Goal: Task Accomplishment & Management: Manage account settings

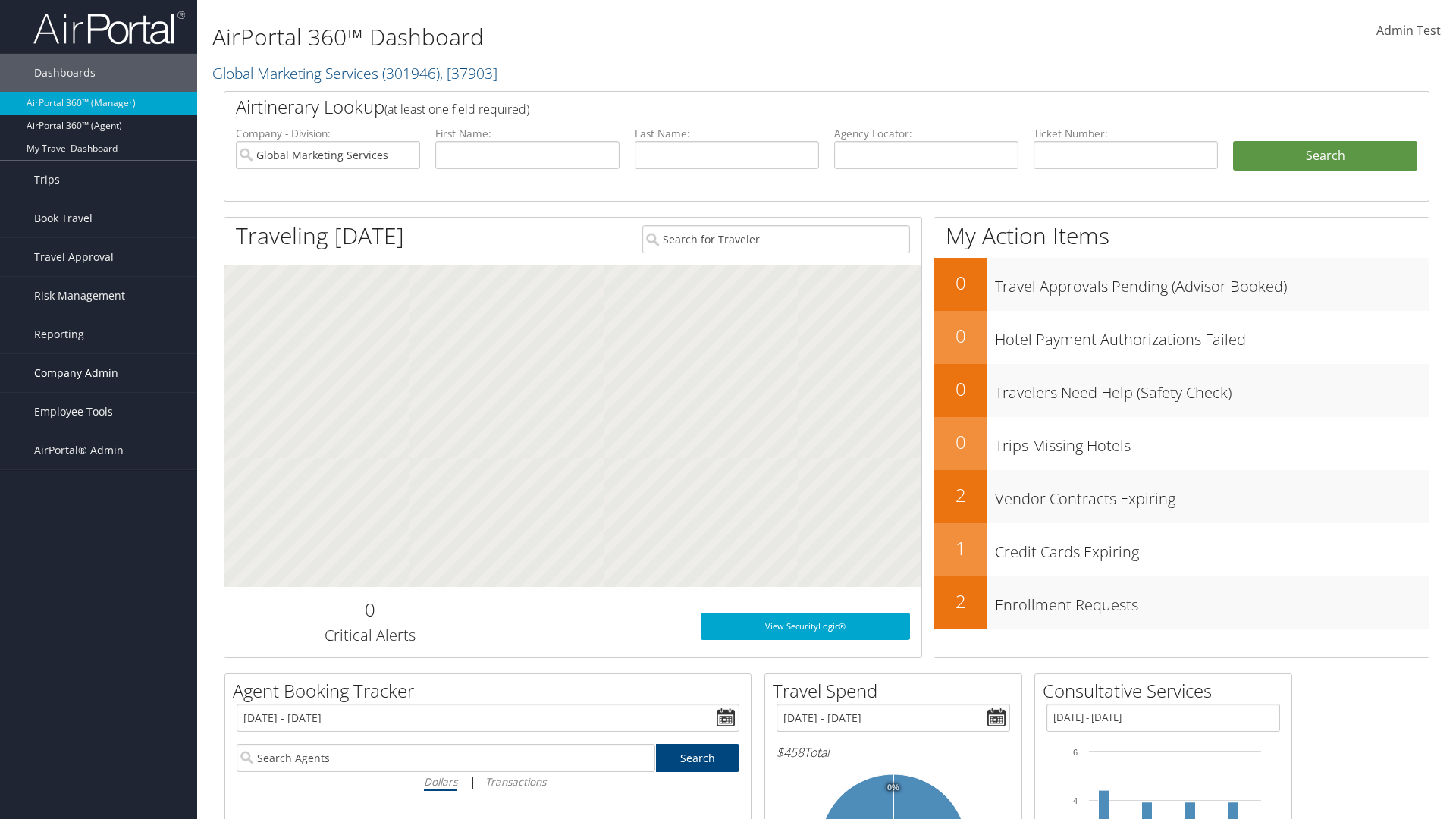
click at [99, 373] on span "Company Admin" at bounding box center [76, 373] width 84 height 38
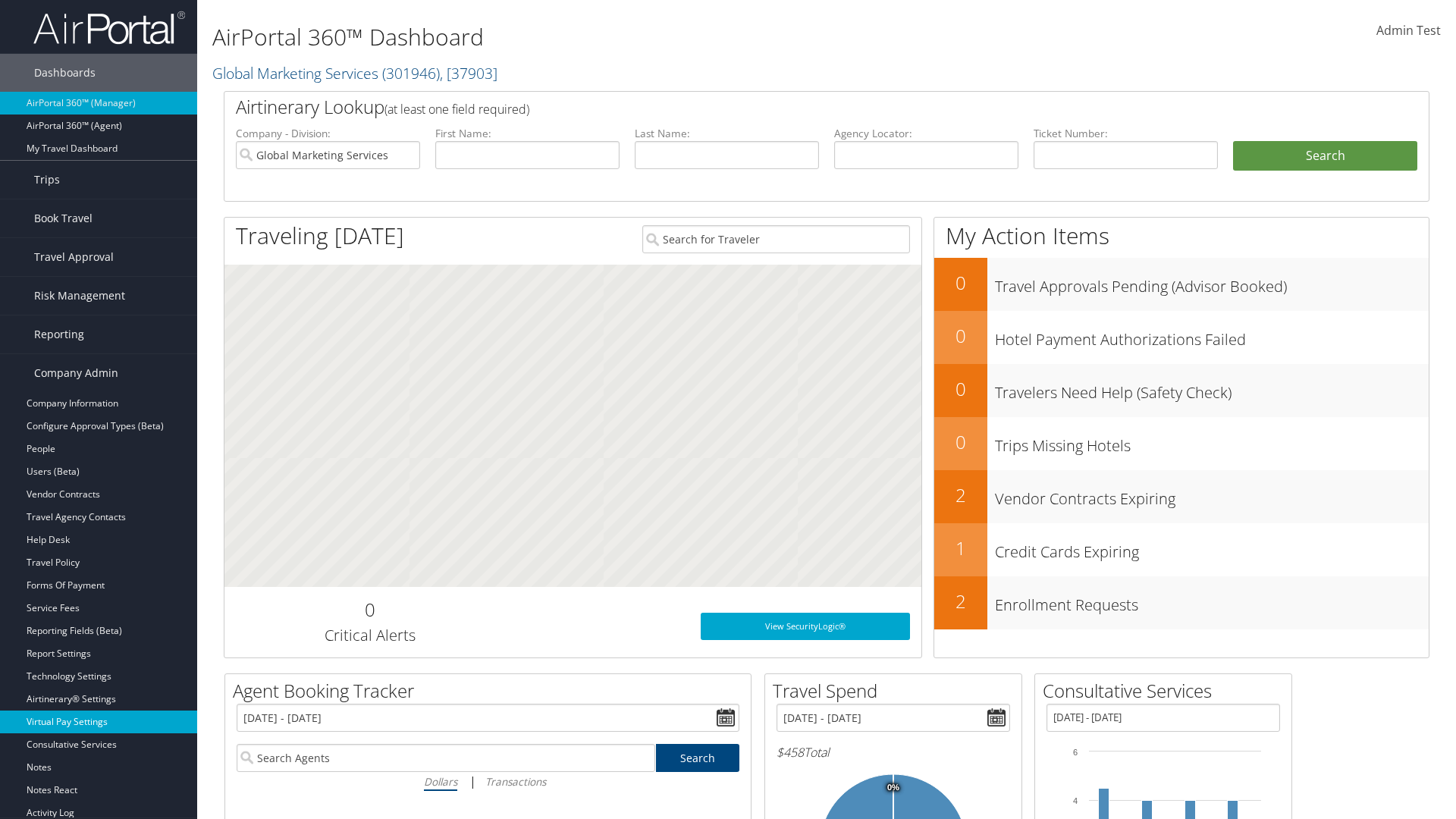
click at [99, 722] on link "Virtual Pay Settings" at bounding box center [99, 722] width 197 height 23
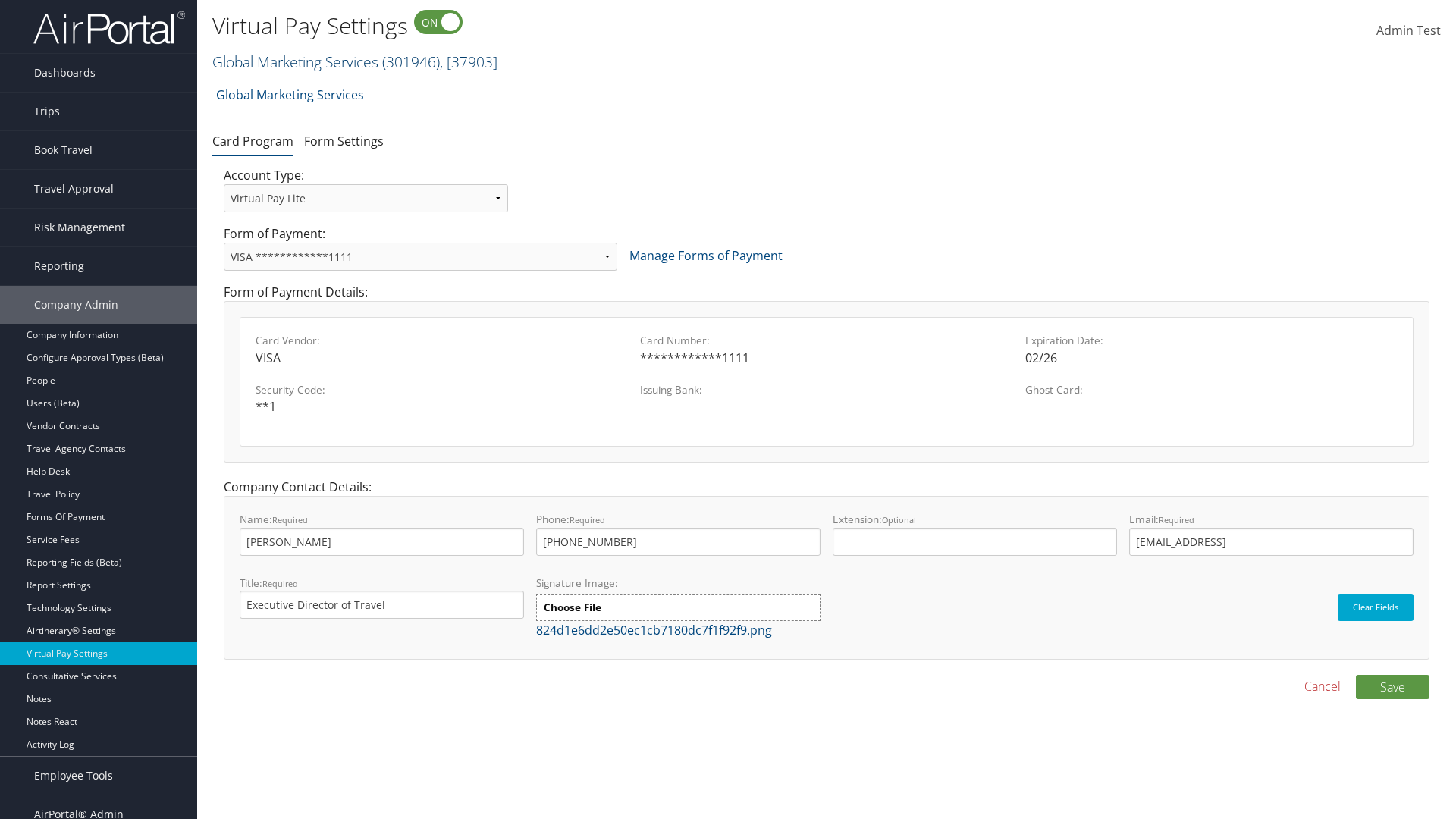
click at [293, 61] on link "Global Marketing Services ( 301946 ) , [ 37903 ]" at bounding box center [354, 61] width 285 height 20
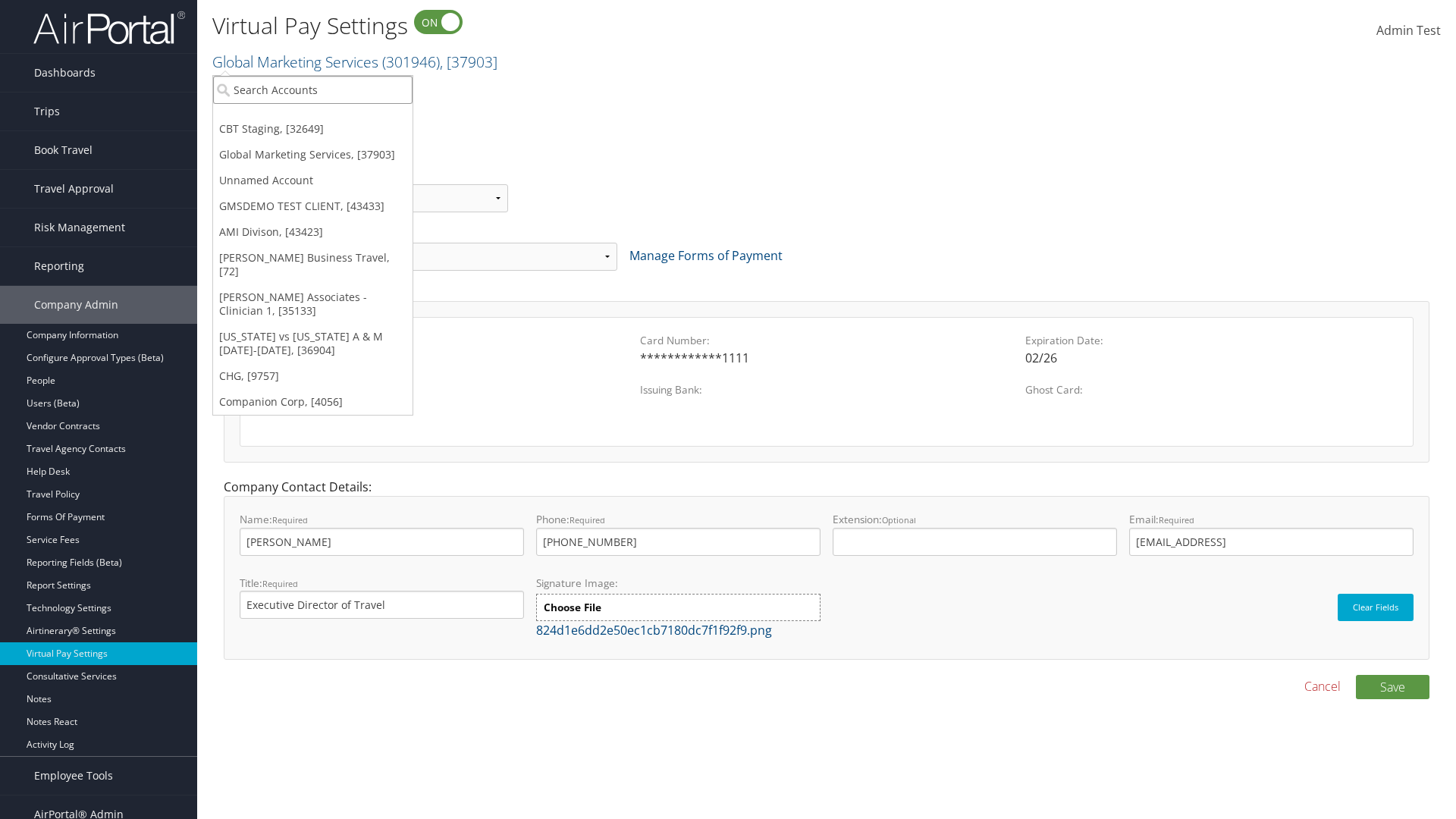
click at [313, 90] on input "search" at bounding box center [313, 90] width 200 height 28
type input "GMSDEMO TEST CLIENT"
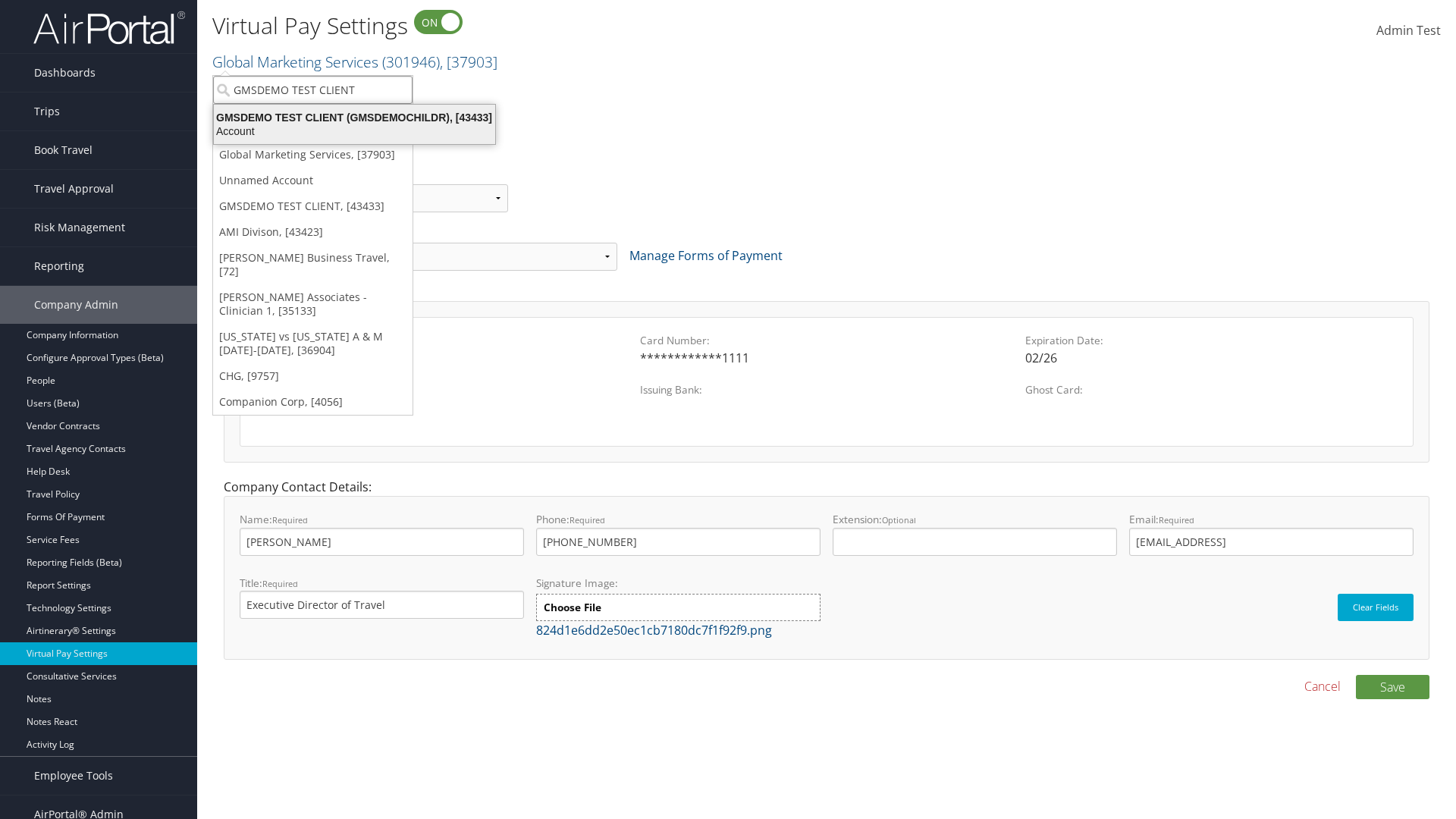
click at [354, 117] on div "GMSDEMO TEST CLIENT (GMSDEMOCHILDR), [43433]" at bounding box center [354, 117] width 299 height 13
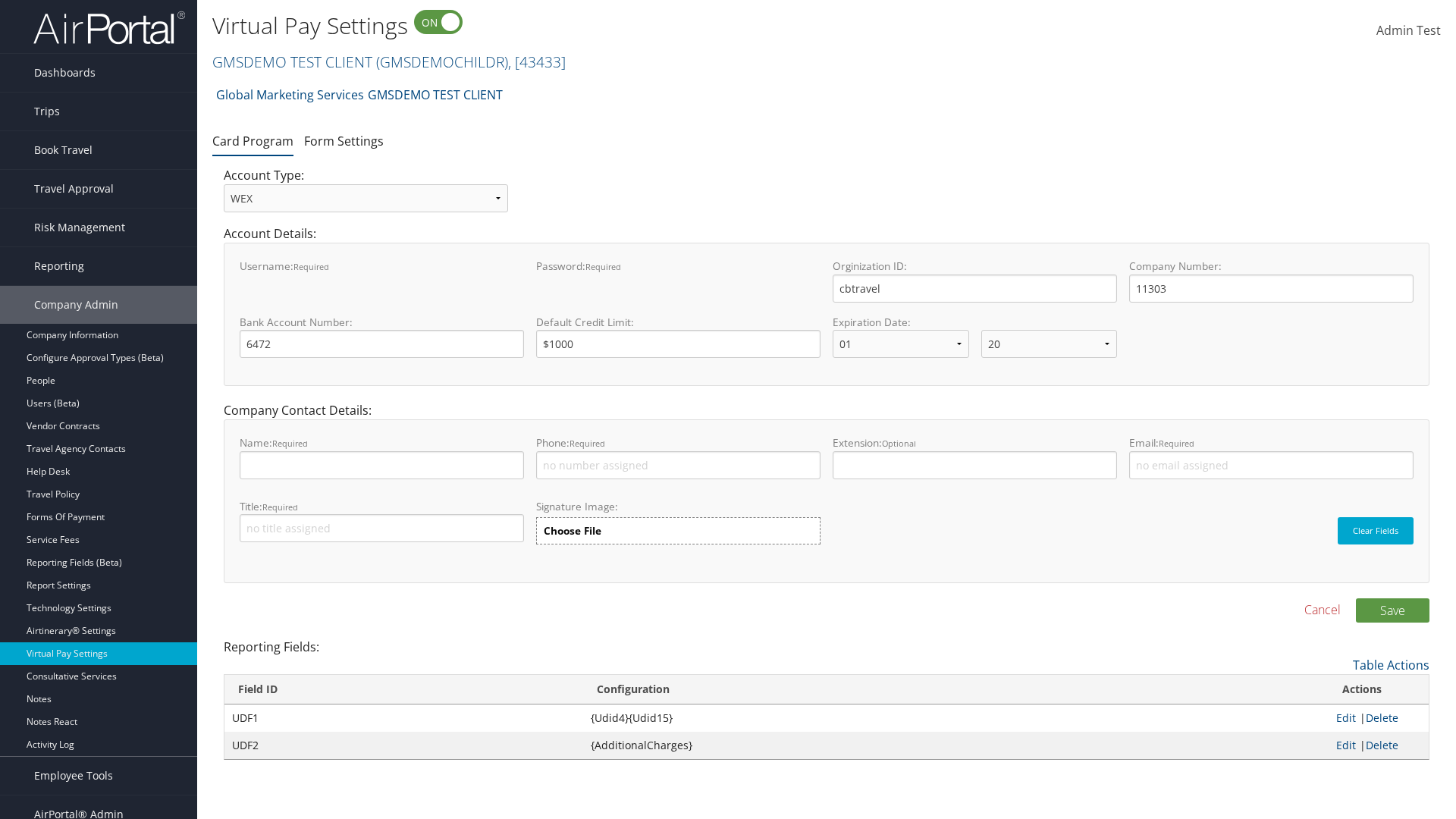
select select "20"
select select "0"
